Goal: Information Seeking & Learning: Learn about a topic

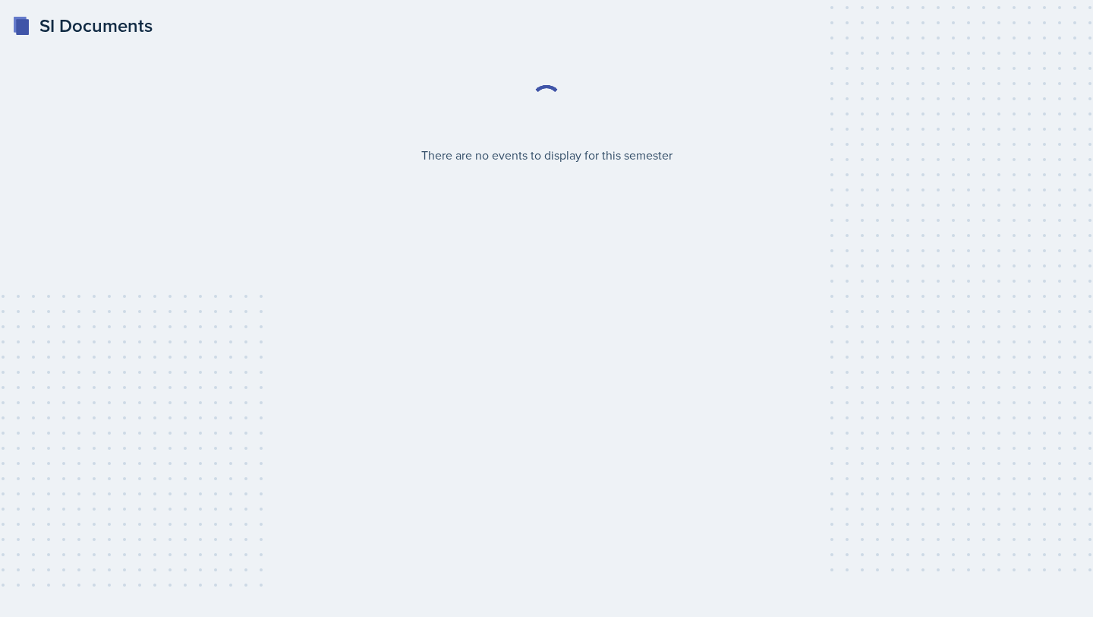
select select "2bed604d-1099-4043-b1bc-2365e8740244"
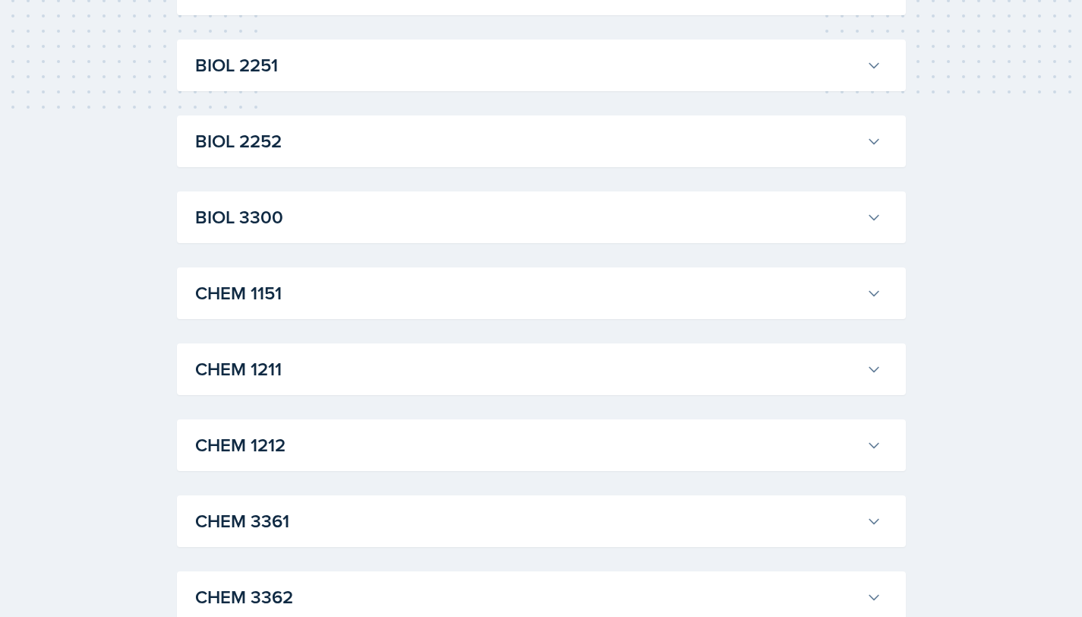
scroll to position [483, 0]
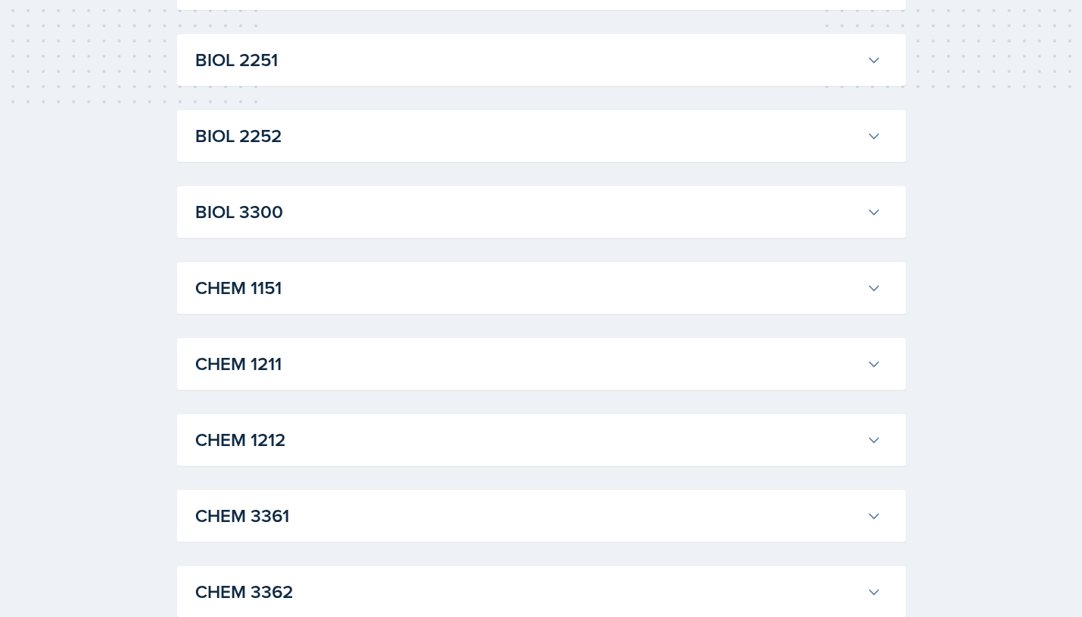
click at [489, 136] on h3 "BIOL 2252" at bounding box center [527, 135] width 665 height 27
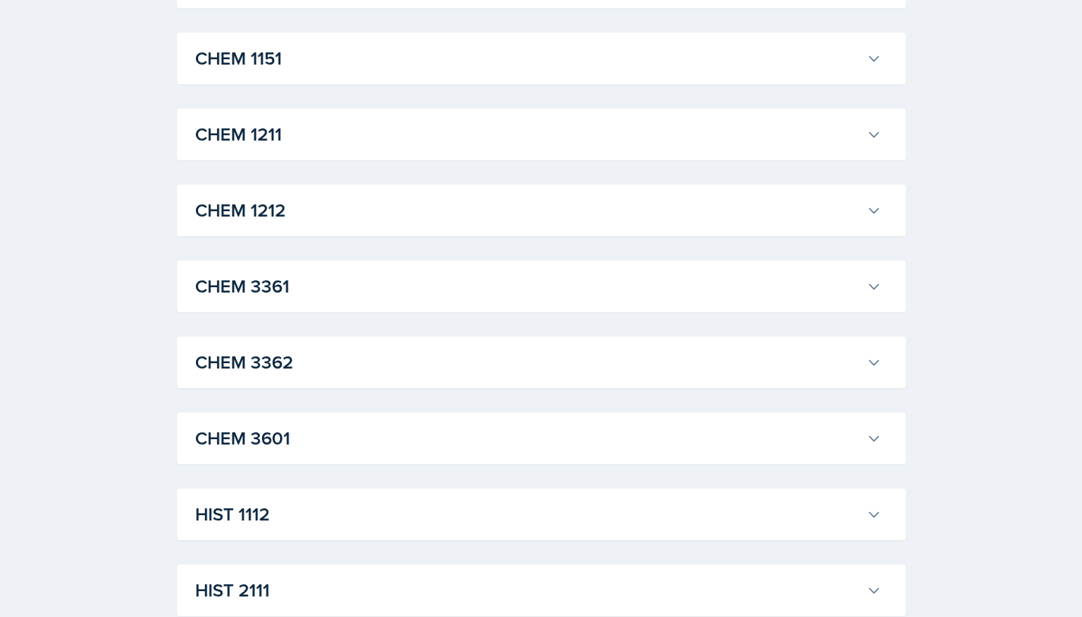
scroll to position [1431, 0]
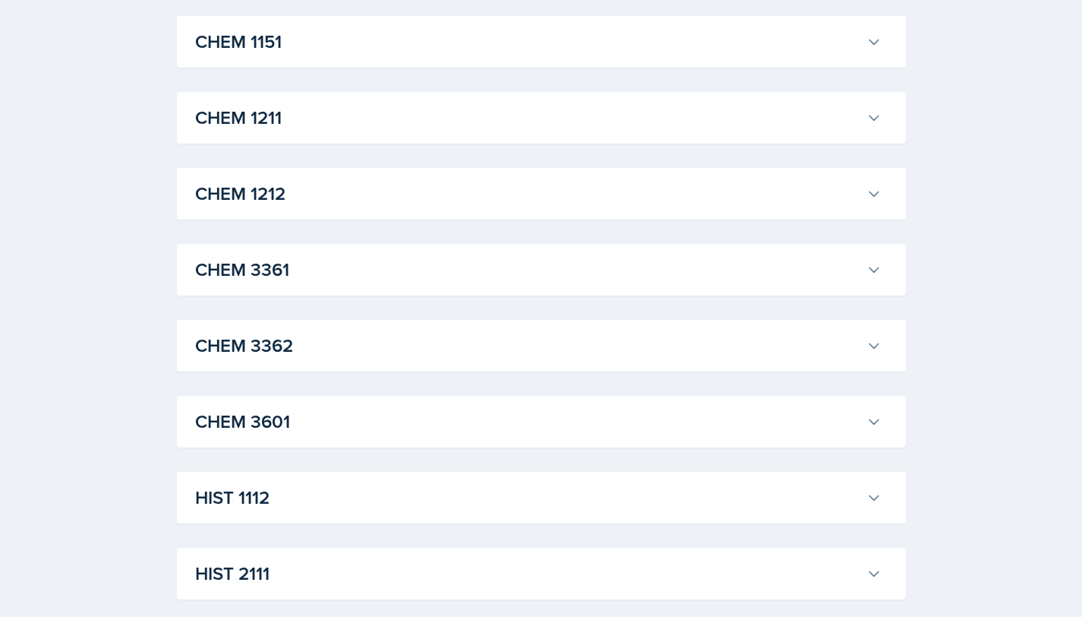
click at [345, 359] on h3 "CHEM 3362" at bounding box center [527, 345] width 665 height 27
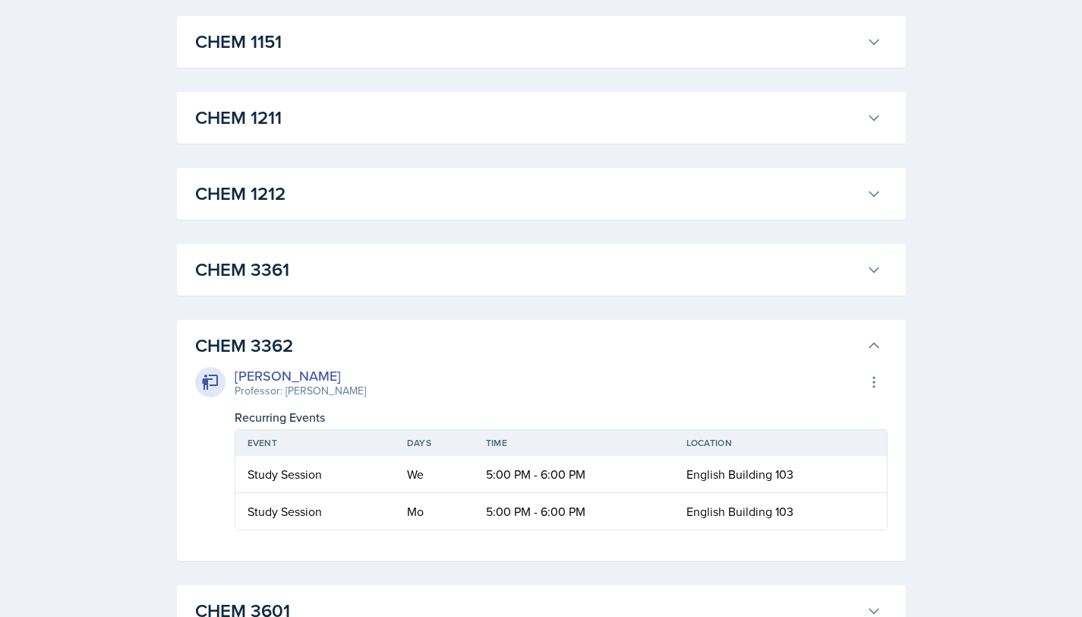
click at [360, 283] on h3 "CHEM 3361" at bounding box center [527, 269] width 665 height 27
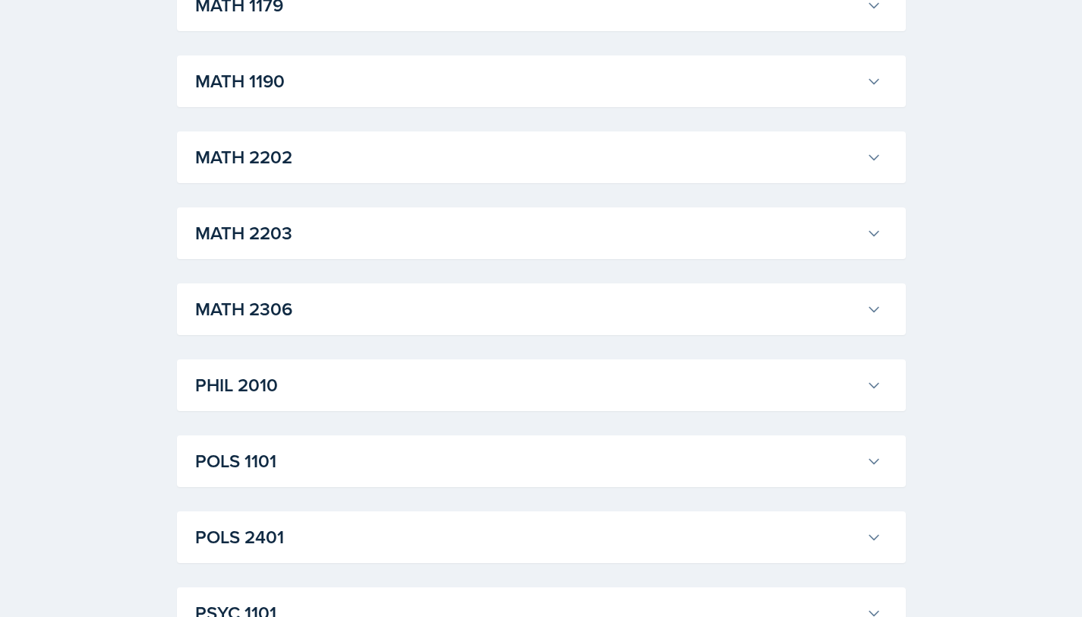
scroll to position [3532, 0]
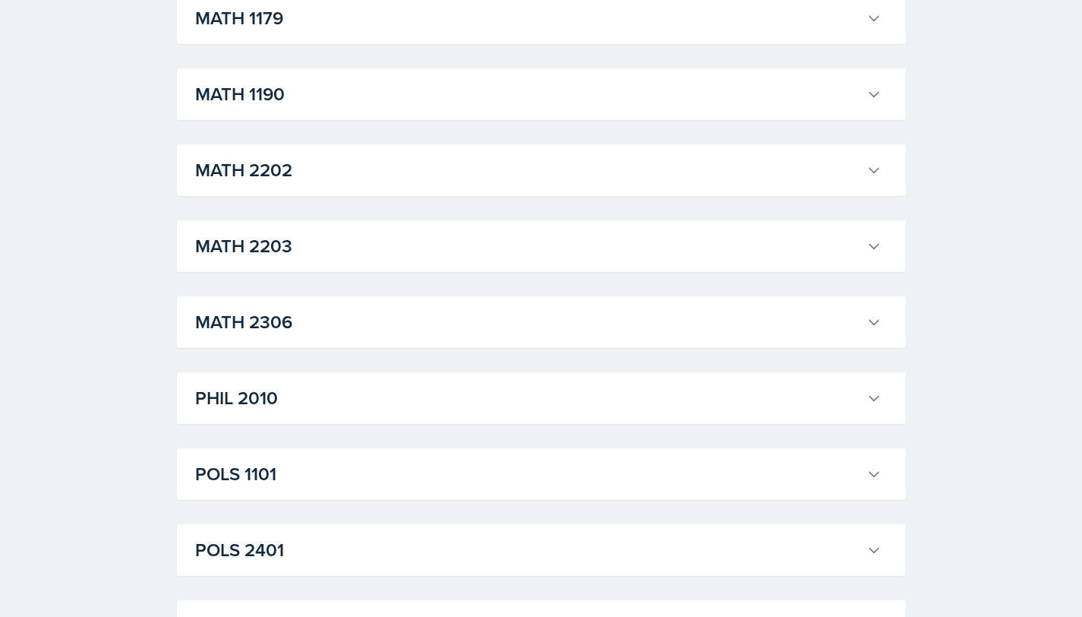
click at [429, 263] on button "MATH 2203" at bounding box center [538, 245] width 692 height 33
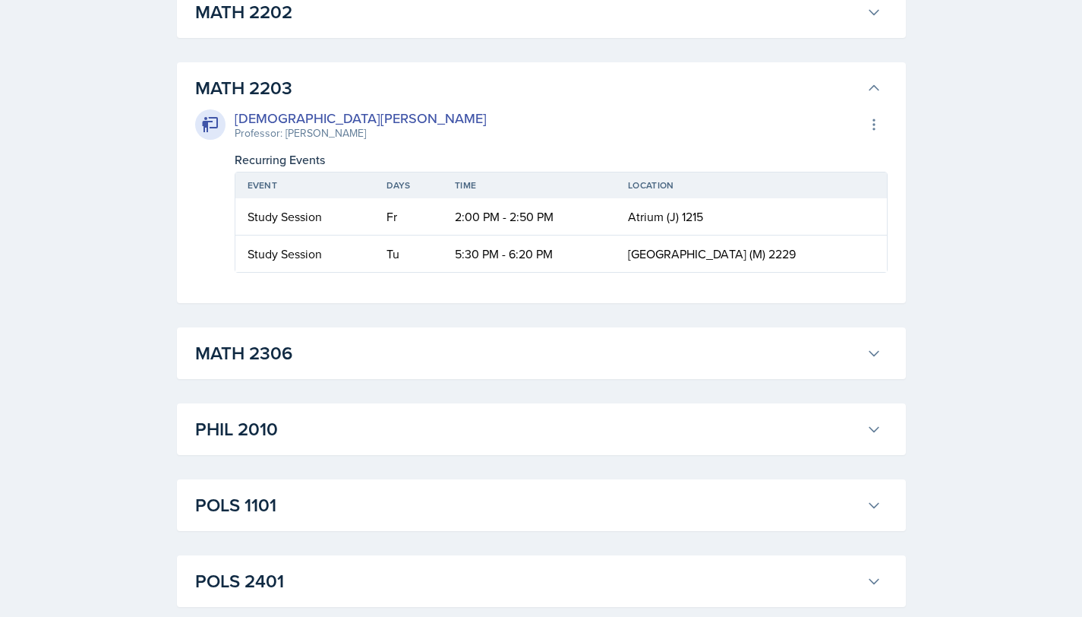
scroll to position [3715, 0]
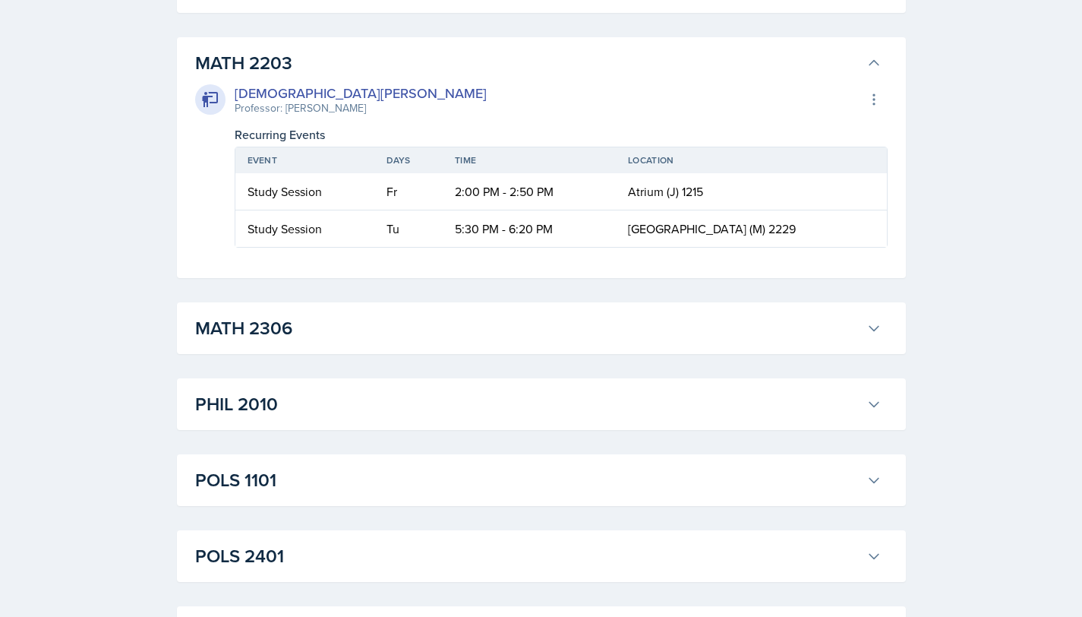
click at [349, 166] on div "MATH 2203 Jeslyn Rejimon Professor: Zhu Cao Export to Google Calendar Recurring…" at bounding box center [541, 157] width 729 height 241
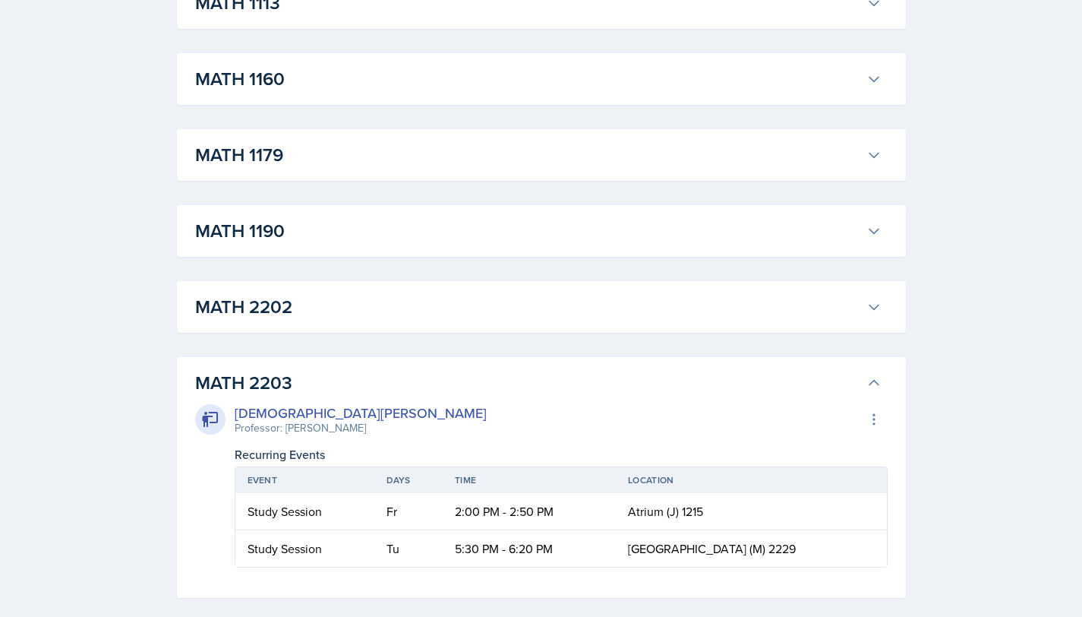
scroll to position [3392, 0]
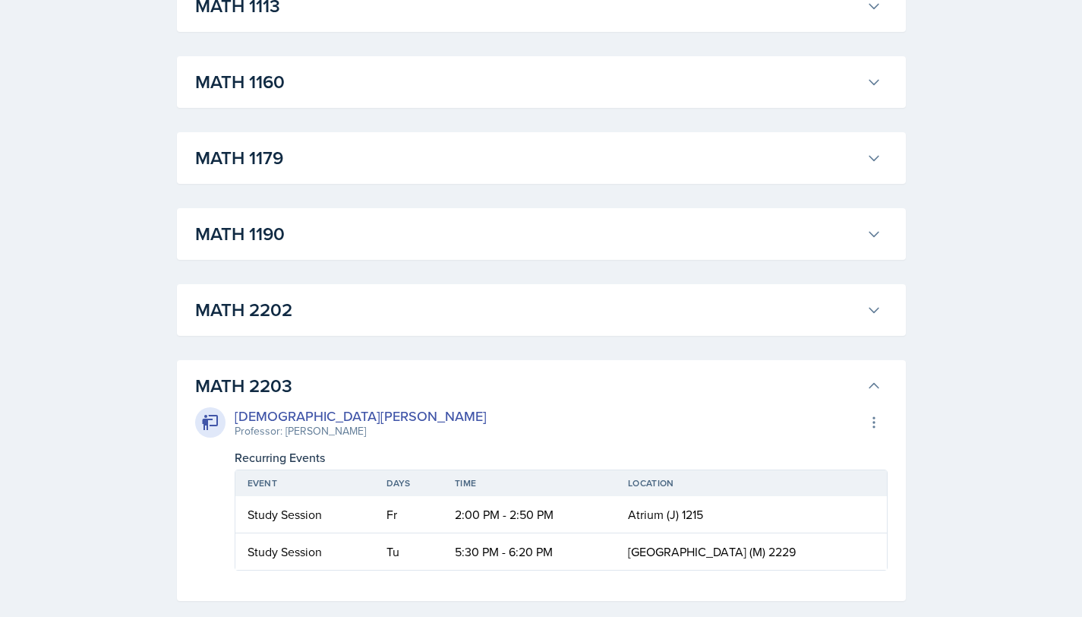
click at [332, 326] on button "MATH 2202" at bounding box center [538, 309] width 692 height 33
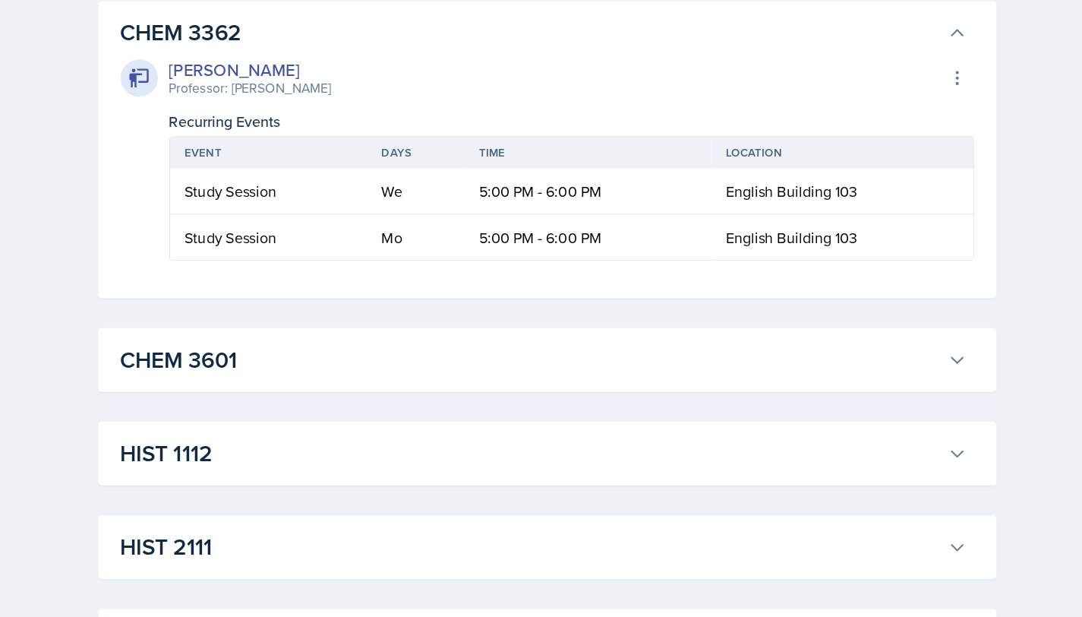
scroll to position [2619, 0]
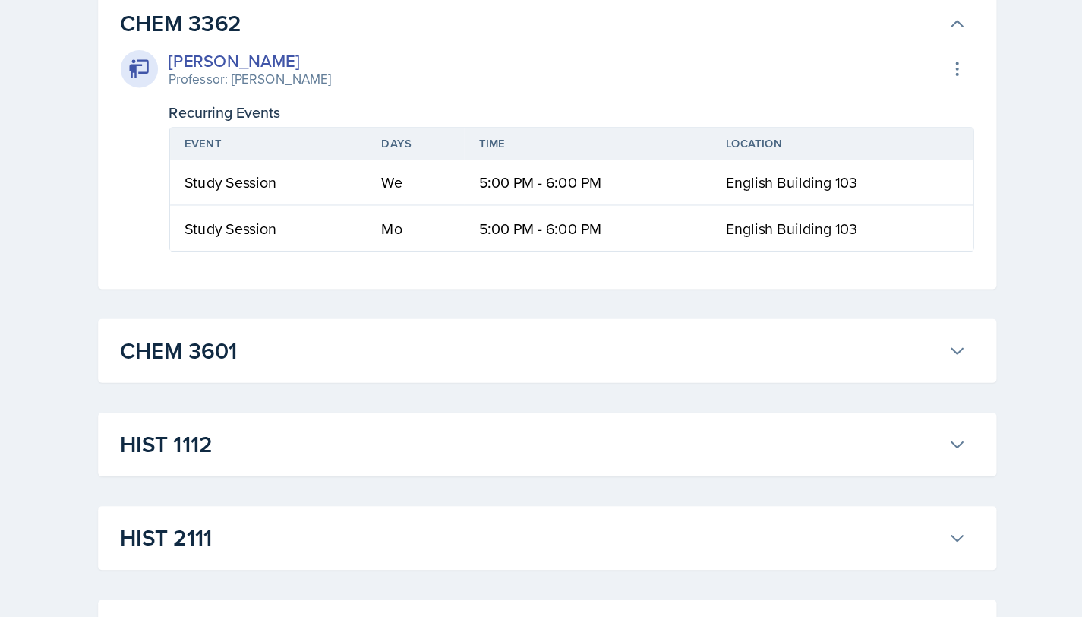
click at [550, 237] on div "CHEM 3362 Jenny Kim Professor: Jack Duff Export to Google Calendar Recurring Ev…" at bounding box center [541, 229] width 729 height 241
click at [547, 149] on h3 "CHEM 3362" at bounding box center [527, 134] width 665 height 27
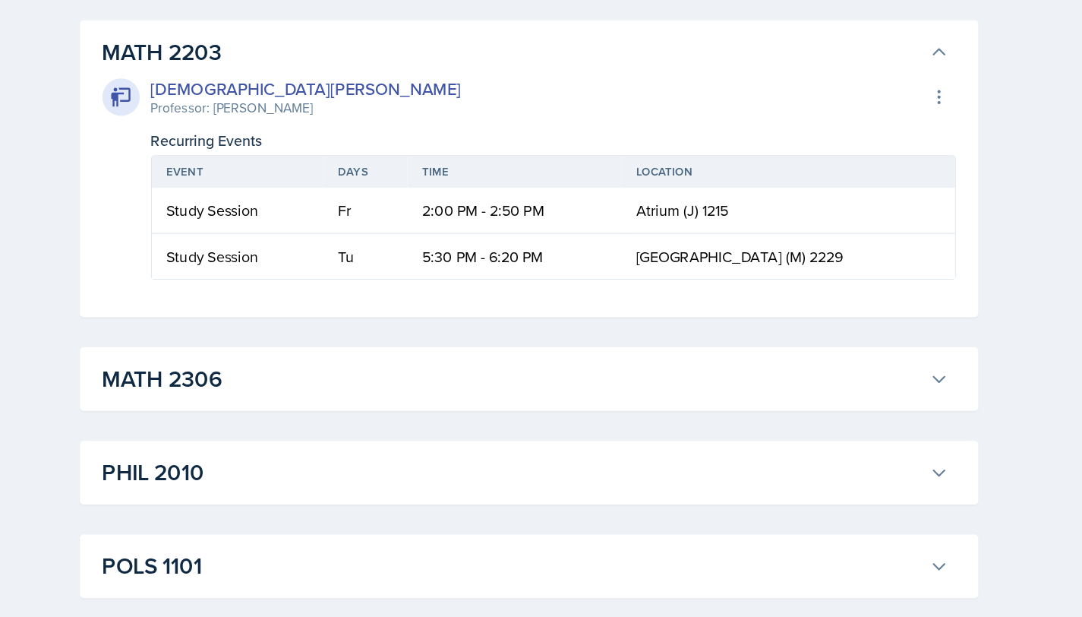
scroll to position [4852, 0]
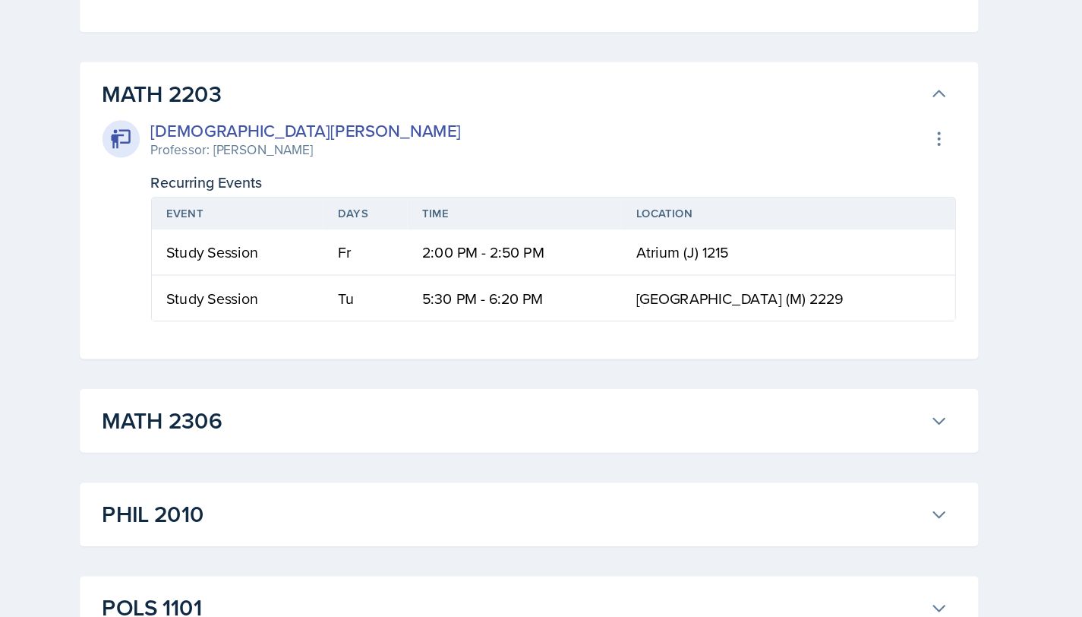
click at [578, 90] on h3 "MATH 2203" at bounding box center [527, 75] width 665 height 27
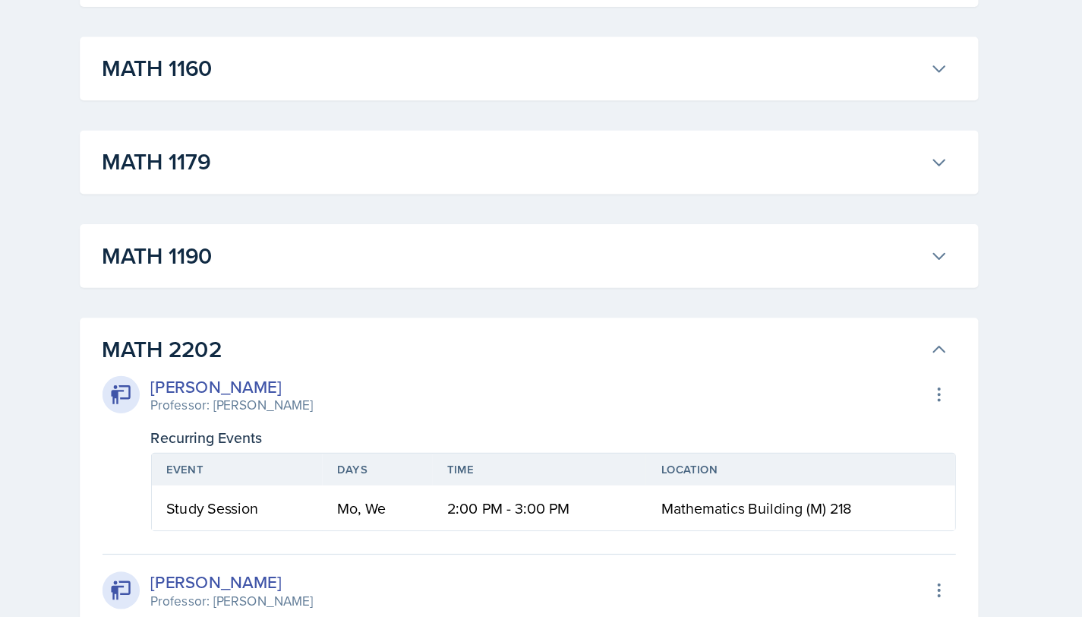
scroll to position [3202, 0]
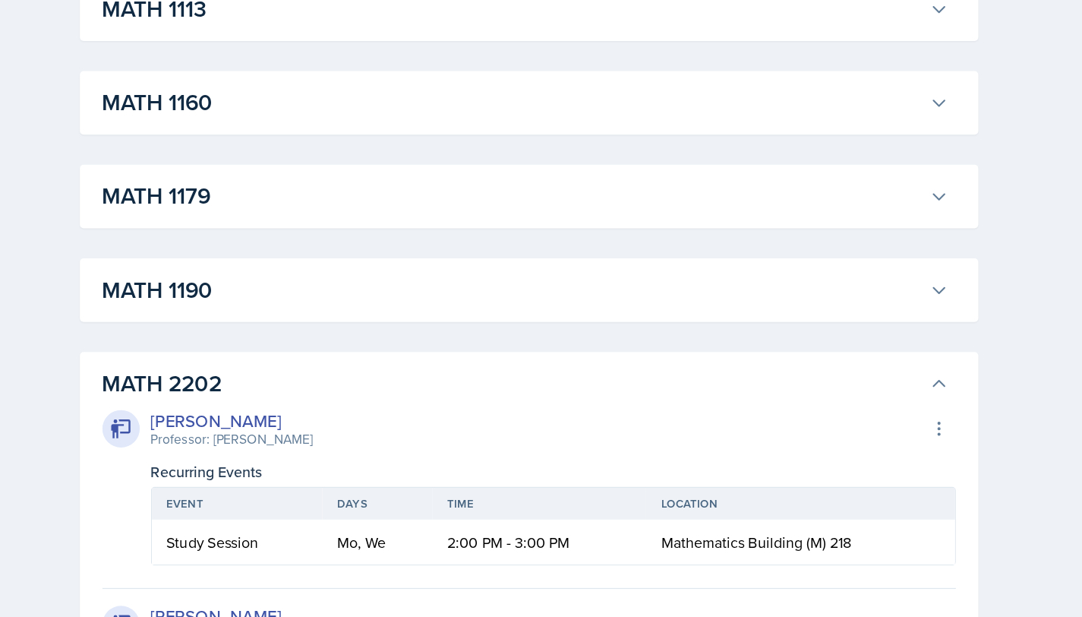
click at [536, 325] on h3 "MATH 2202" at bounding box center [527, 311] width 665 height 27
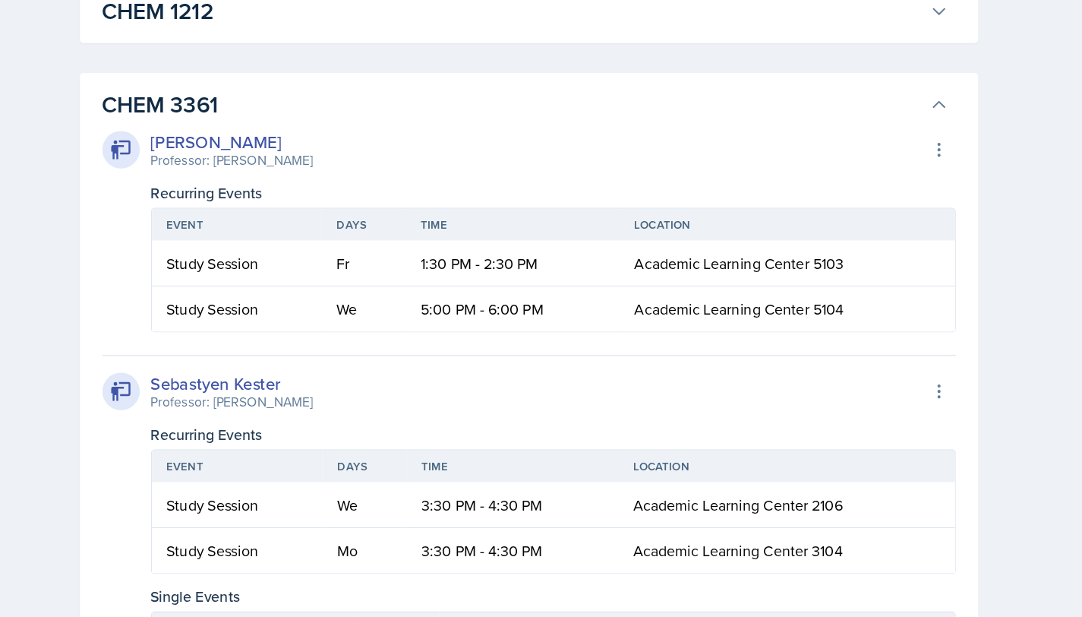
scroll to position [1587, 0]
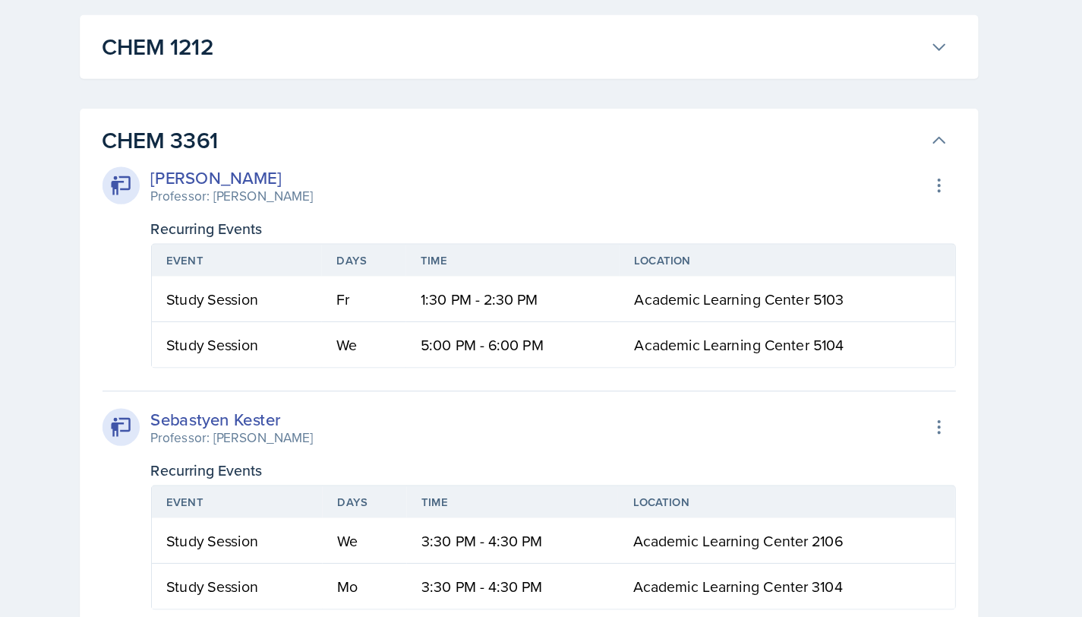
click at [538, 128] on h3 "CHEM 3361" at bounding box center [527, 113] width 665 height 27
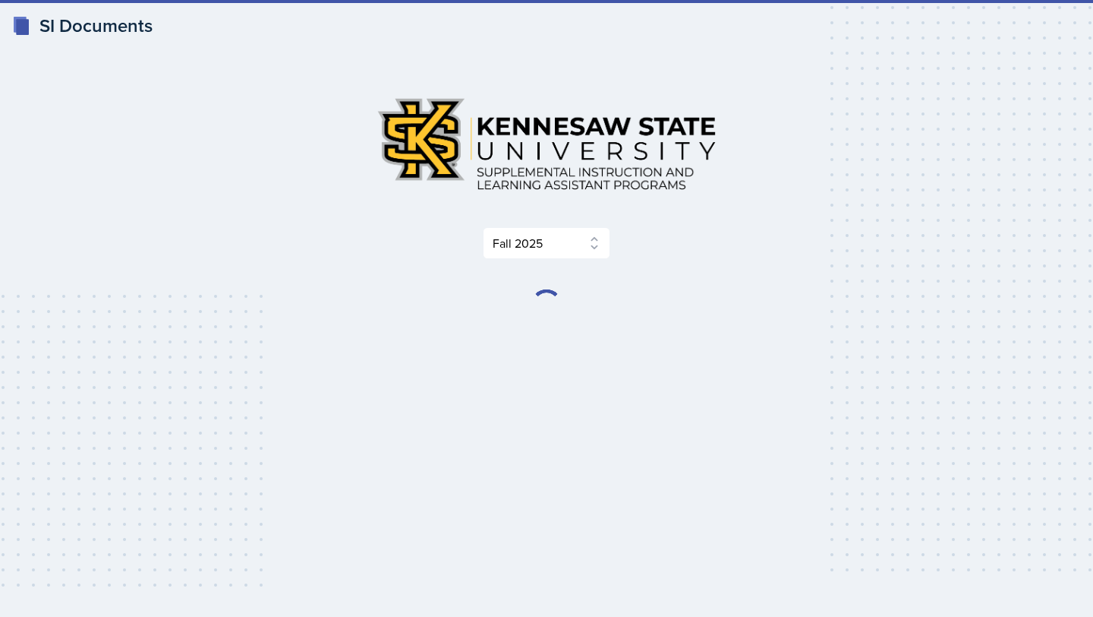
select select "2bed604d-1099-4043-b1bc-2365e8740244"
